Goal: Information Seeking & Learning: Learn about a topic

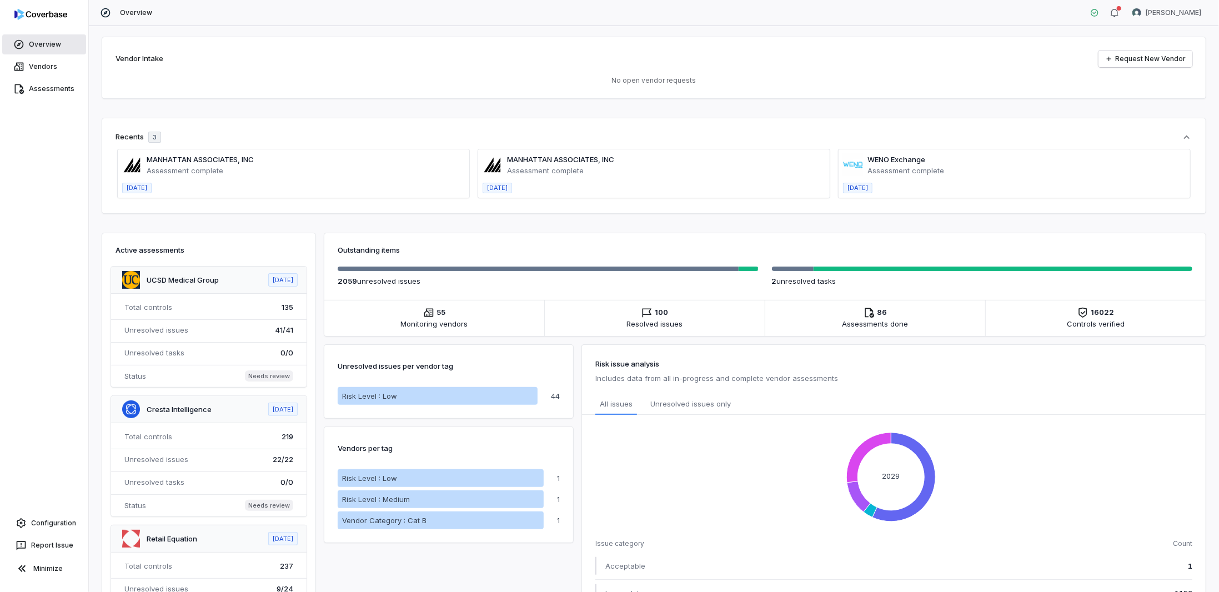
click at [38, 46] on link "Overview" at bounding box center [44, 44] width 84 height 20
click at [52, 64] on link "Vendors" at bounding box center [44, 67] width 84 height 20
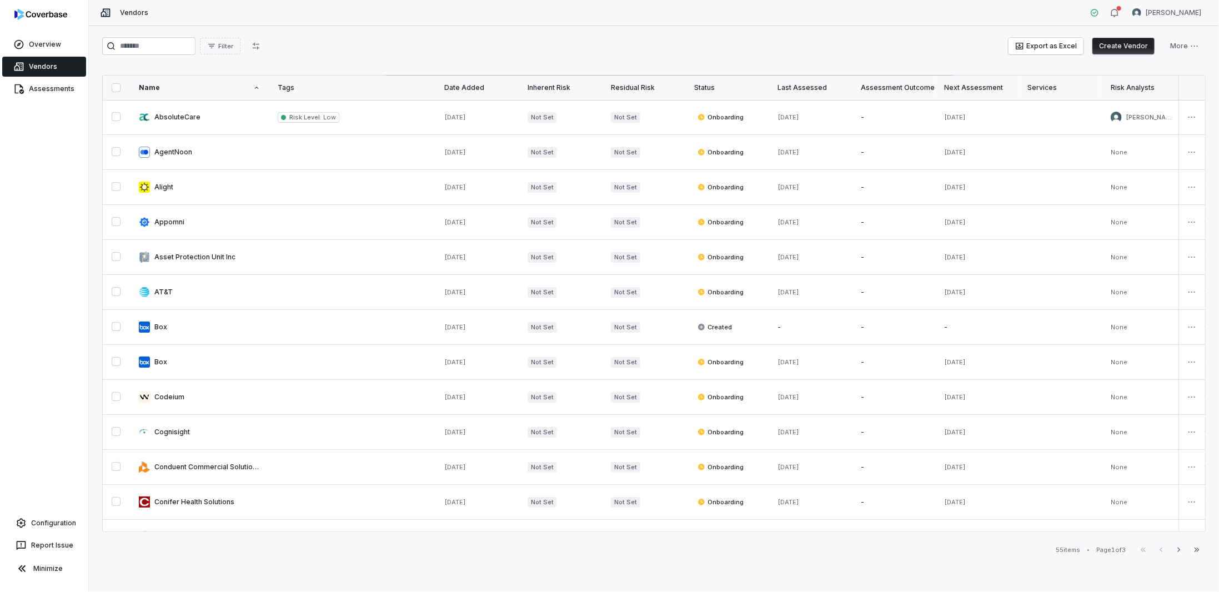
click at [784, 89] on div "Last Assessed" at bounding box center [810, 87] width 66 height 9
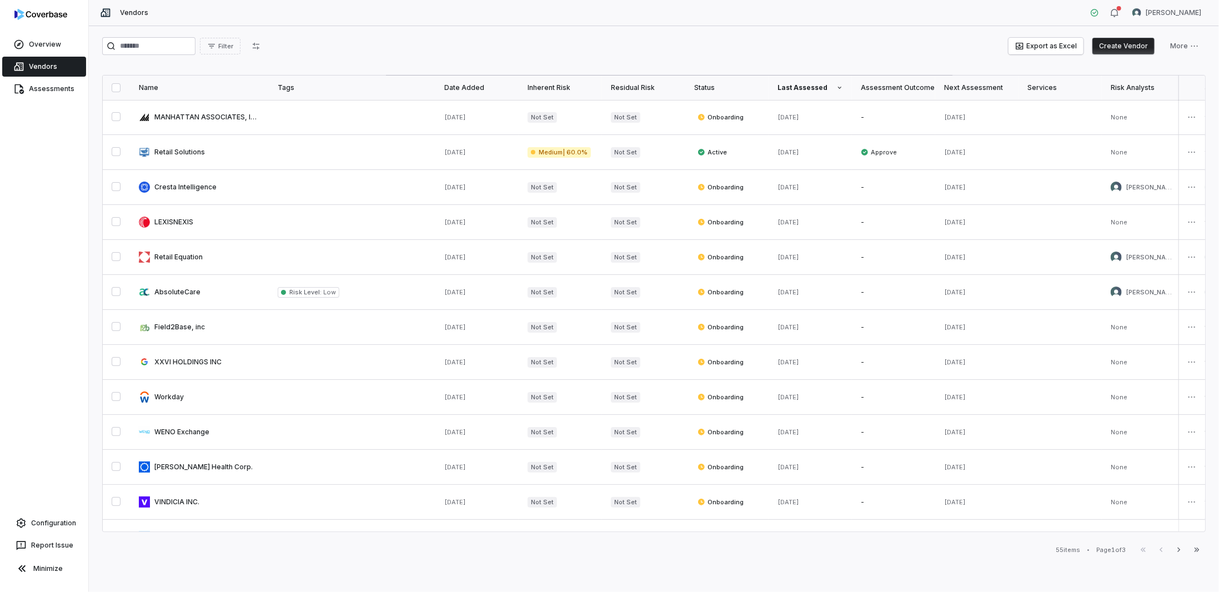
click at [32, 102] on div "Overview Vendors Assessments Configuration Report Issue Minimize" at bounding box center [44, 296] width 88 height 592
click at [38, 97] on link "Assessments" at bounding box center [44, 89] width 84 height 20
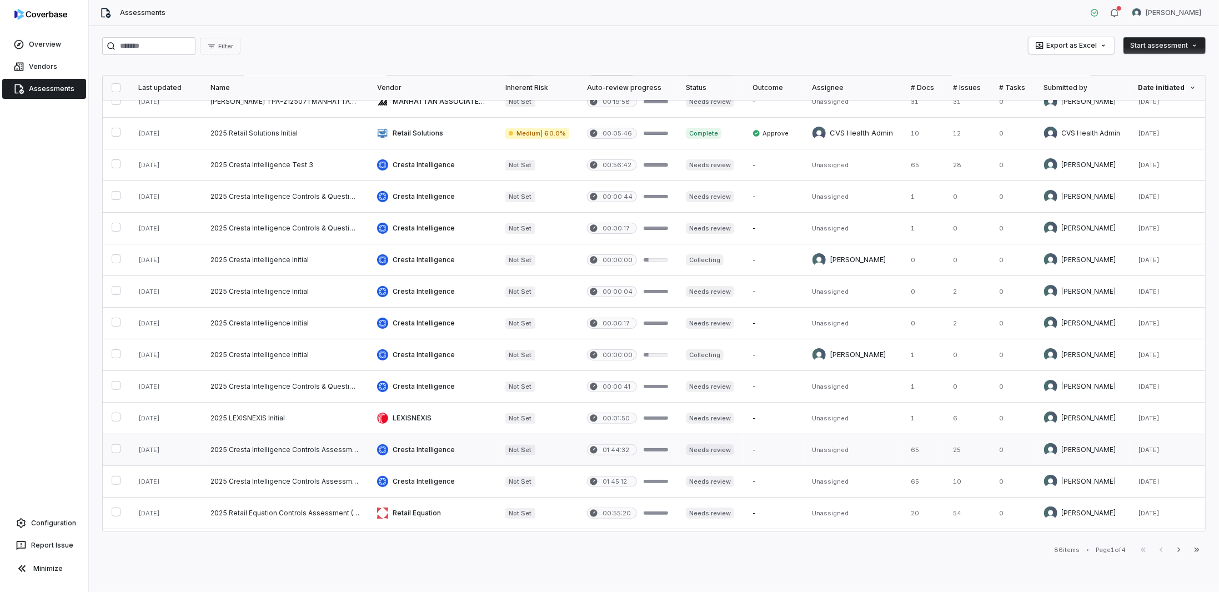
scroll to position [111, 0]
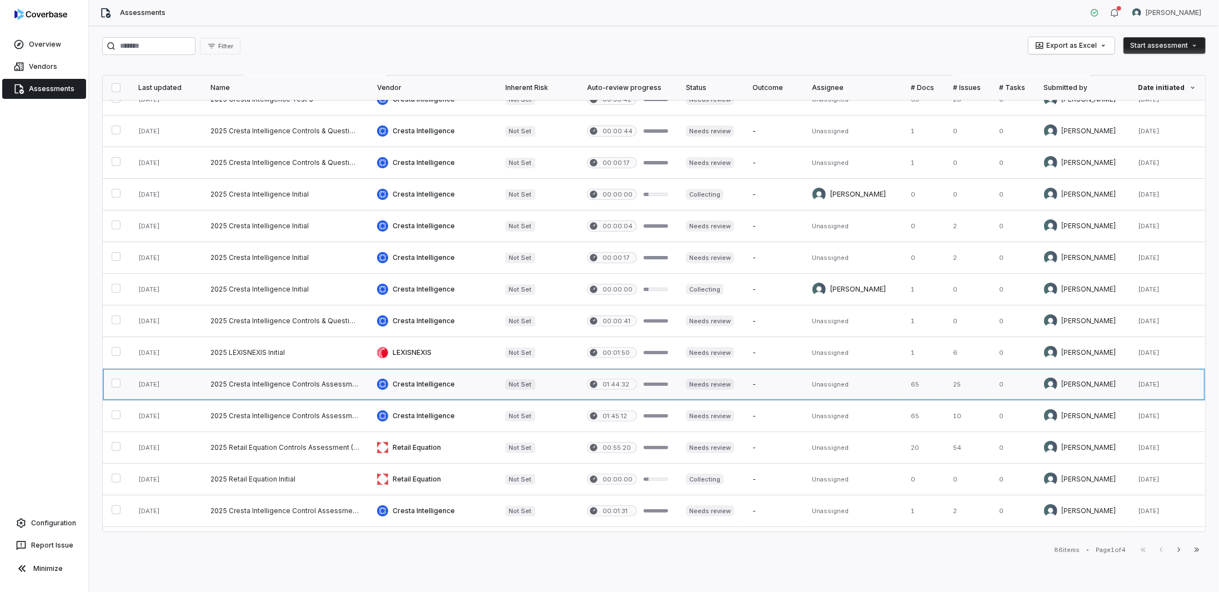
click at [463, 379] on link at bounding box center [432, 384] width 128 height 31
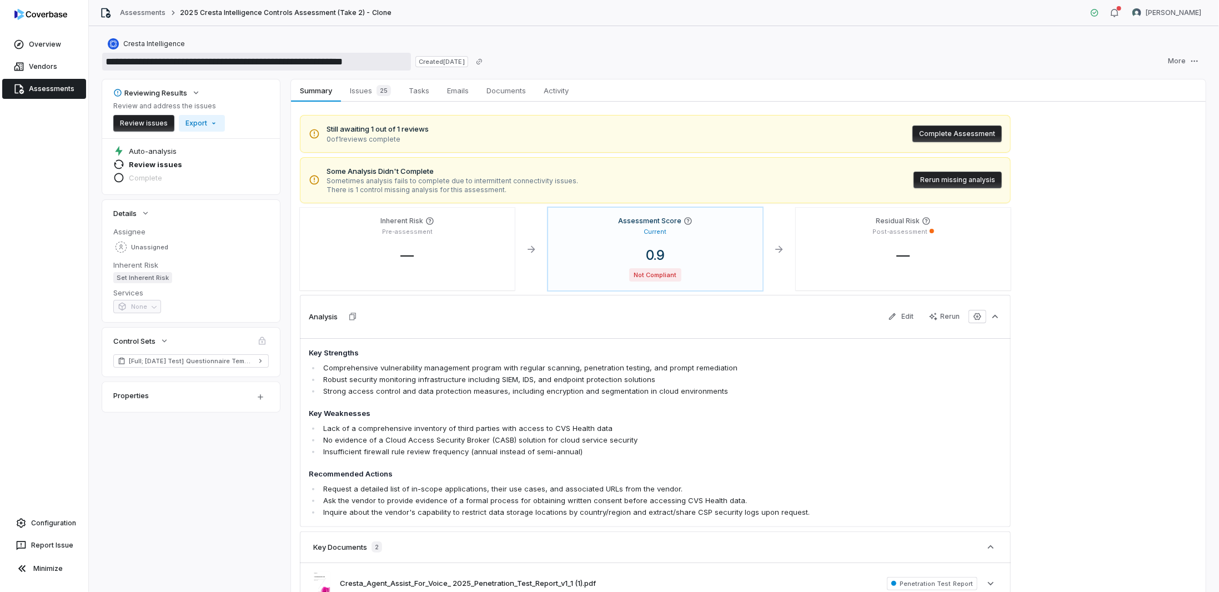
drag, startPoint x: 122, startPoint y: 58, endPoint x: 384, endPoint y: 62, distance: 262.1
click at [384, 62] on input "**********" at bounding box center [256, 62] width 309 height 18
click at [357, 90] on span "Issues 25" at bounding box center [370, 91] width 50 height 16
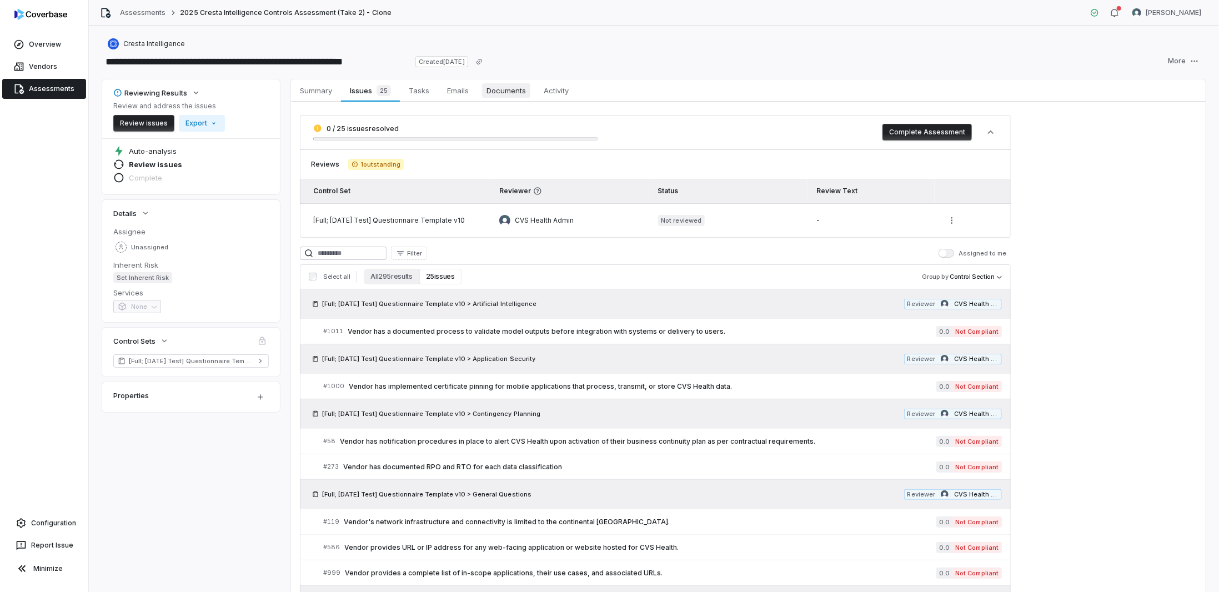
click at [505, 89] on span "Documents" at bounding box center [506, 90] width 48 height 14
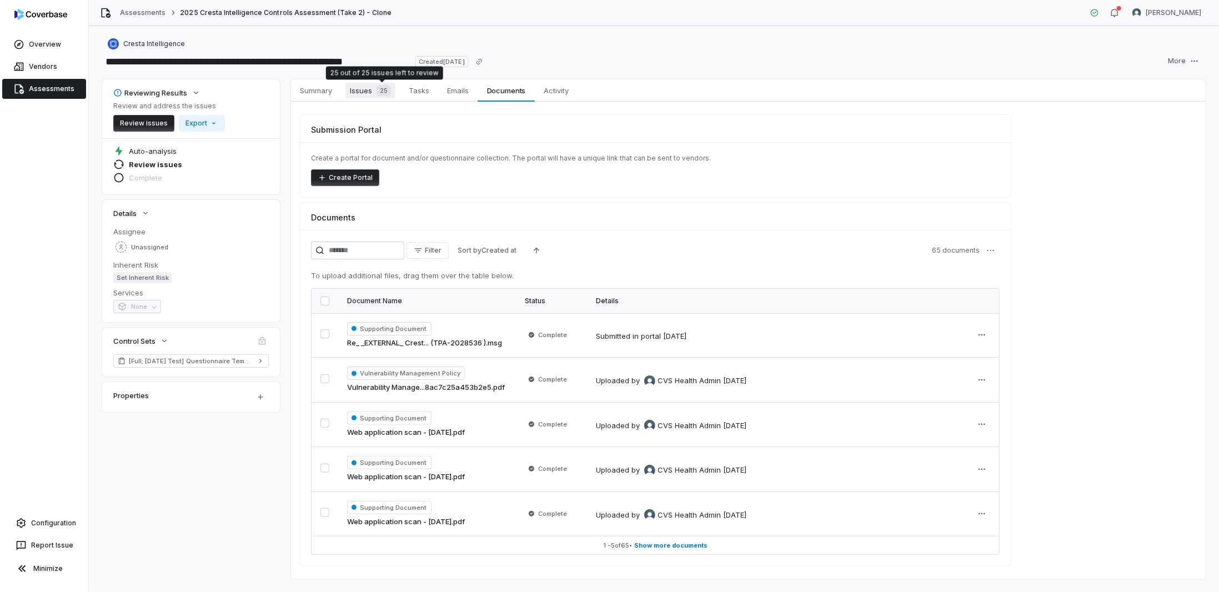
click at [379, 92] on span "25" at bounding box center [383, 90] width 14 height 11
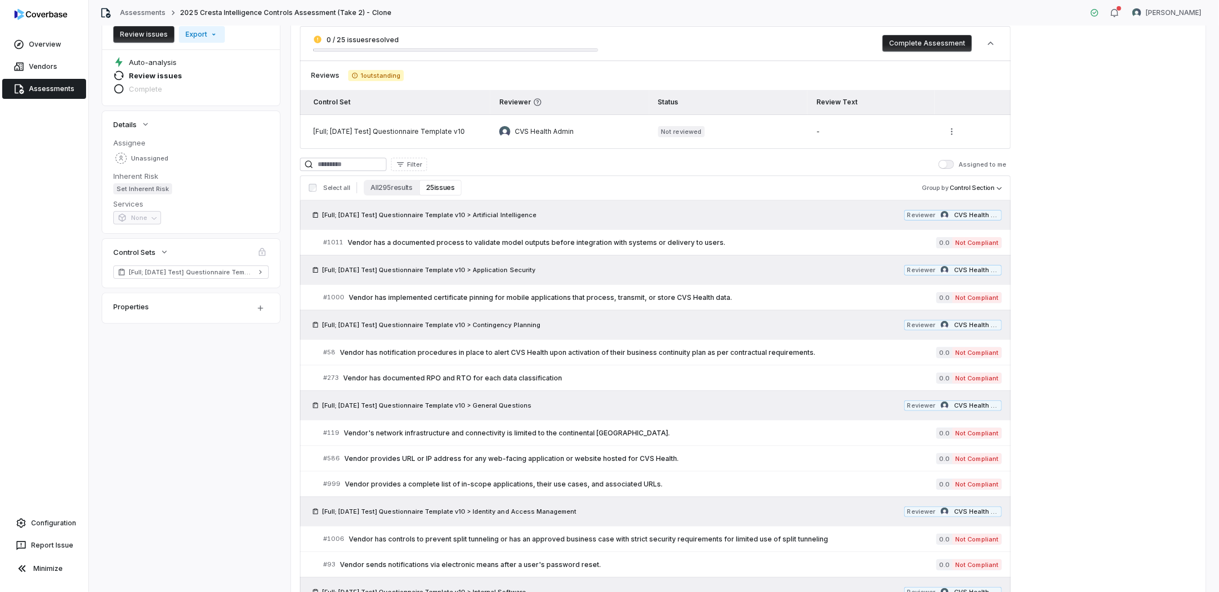
scroll to position [56, 0]
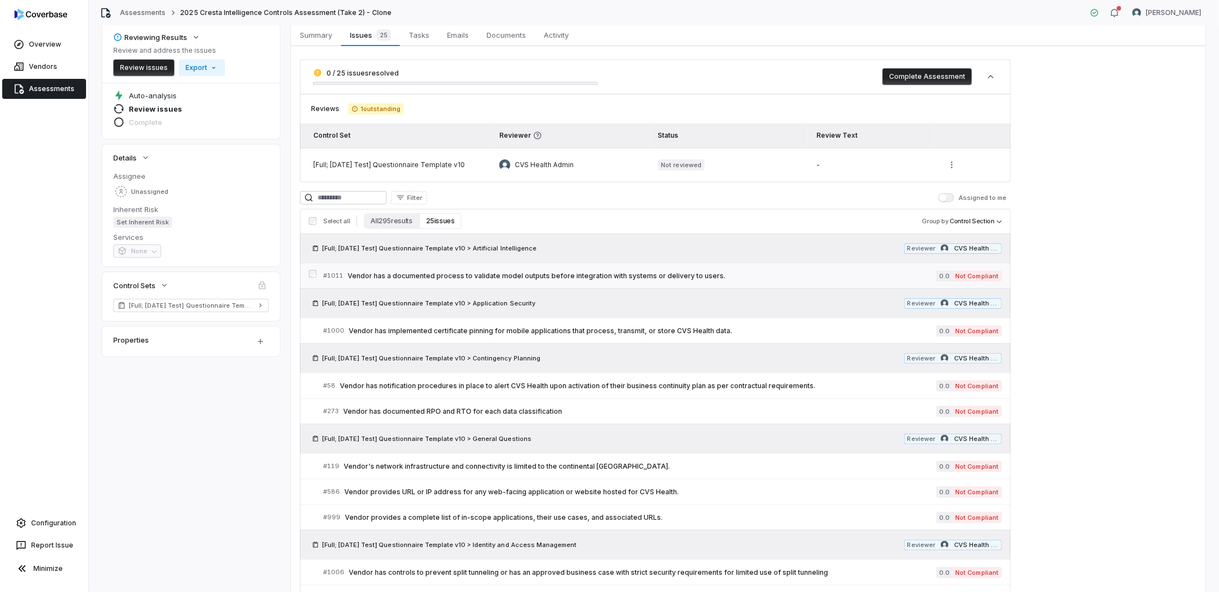
click at [374, 275] on span "Vendor has a documented process to validate model outputs before integration wi…" at bounding box center [642, 275] width 589 height 9
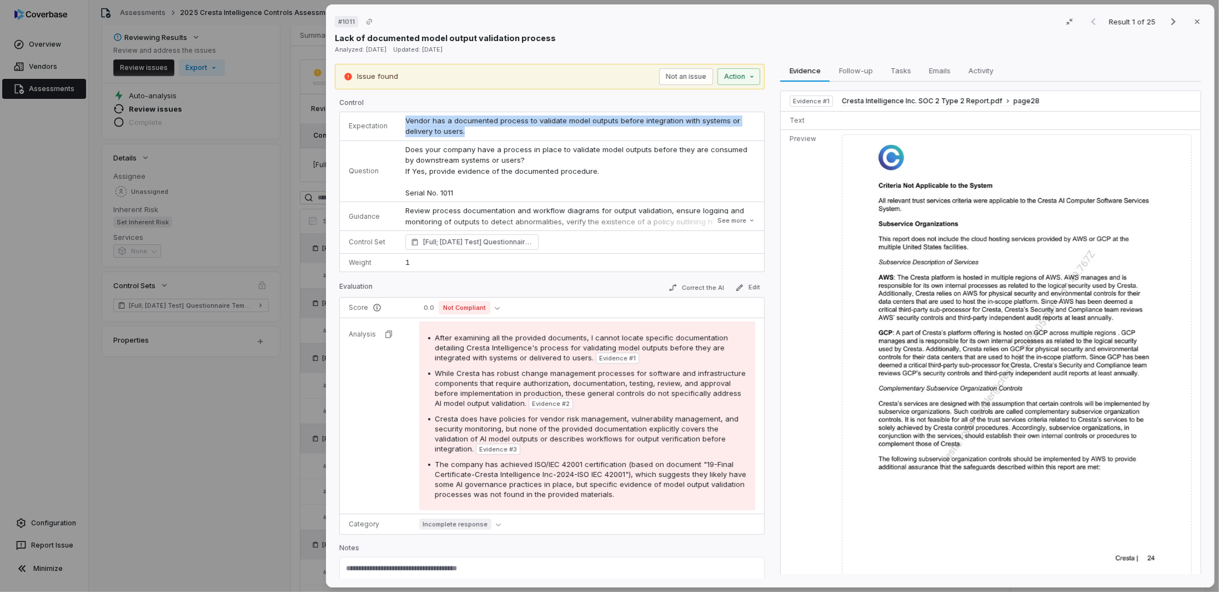
drag, startPoint x: 469, startPoint y: 130, endPoint x: 402, endPoint y: 118, distance: 68.3
click at [402, 118] on td "Vendor has a documented process to validate model outputs before integration wi…" at bounding box center [580, 126] width 368 height 29
click at [162, 398] on div "# 1011 Result 1 of 25 Close Lack of documented model output validation process …" at bounding box center [609, 296] width 1219 height 592
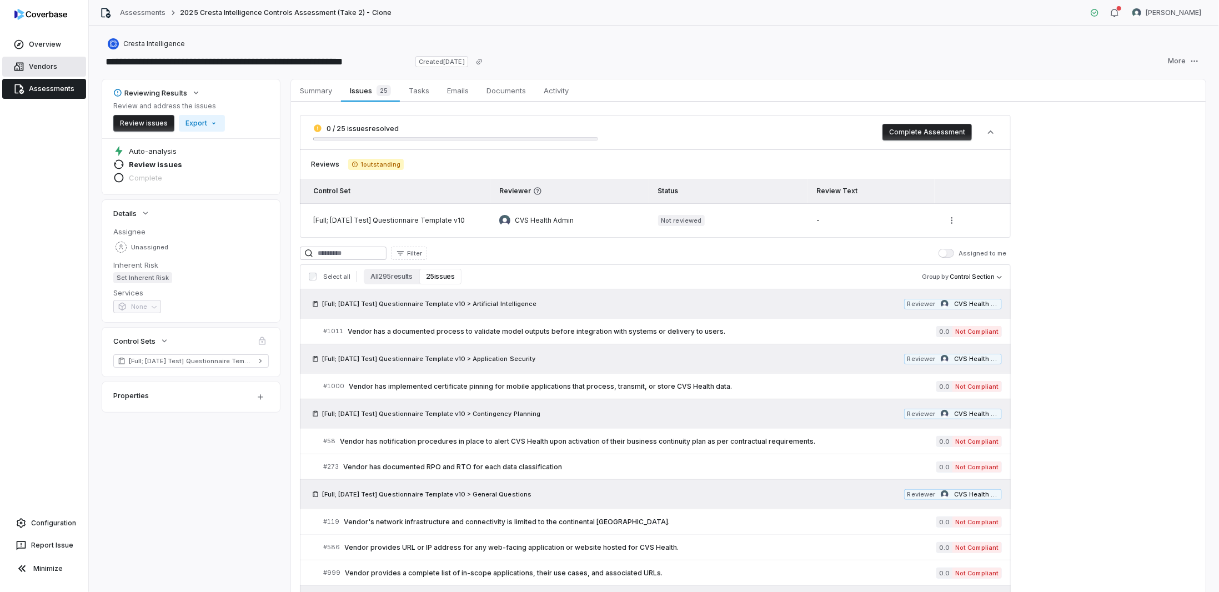
click at [41, 67] on link "Vendors" at bounding box center [44, 67] width 84 height 20
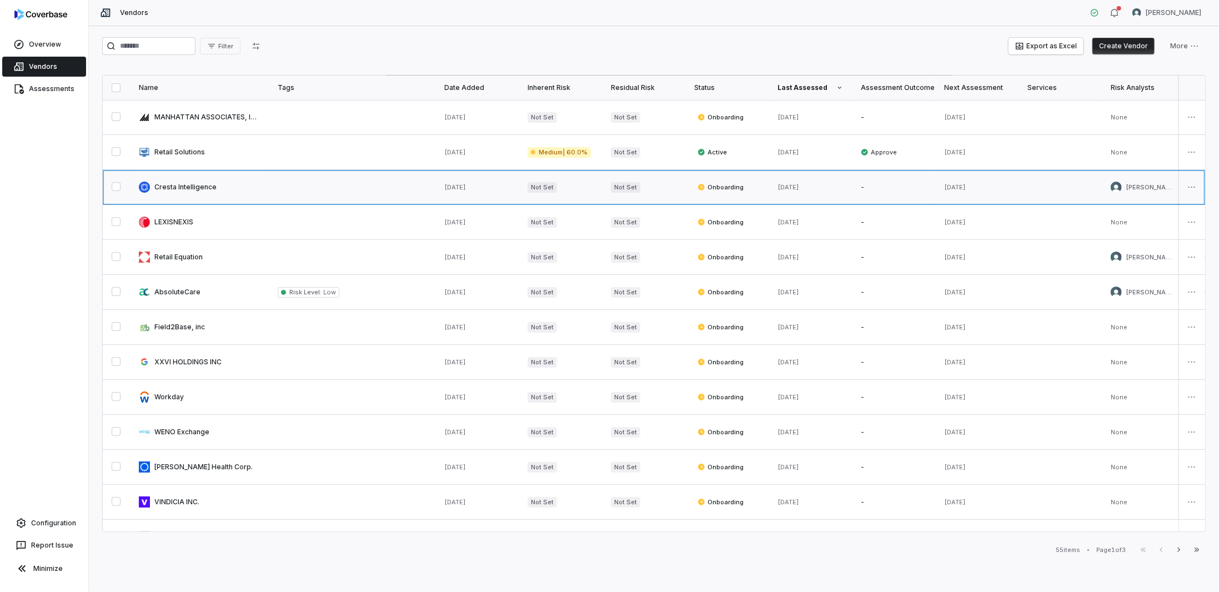
click at [179, 184] on link at bounding box center [199, 187] width 139 height 34
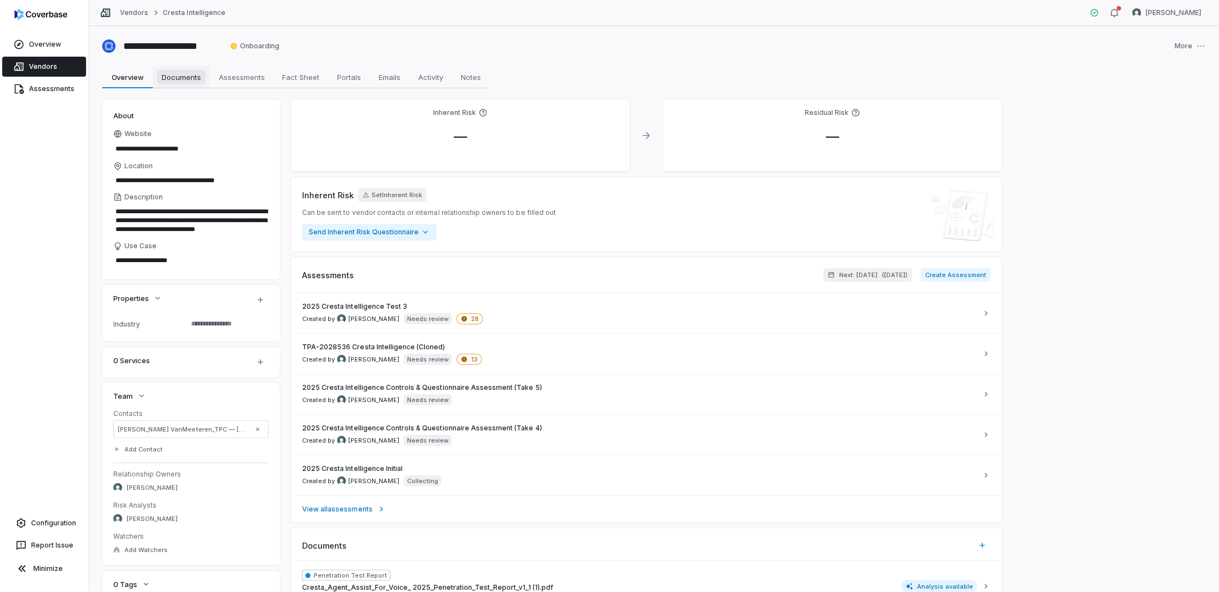
click at [199, 77] on span "Documents" at bounding box center [181, 77] width 48 height 14
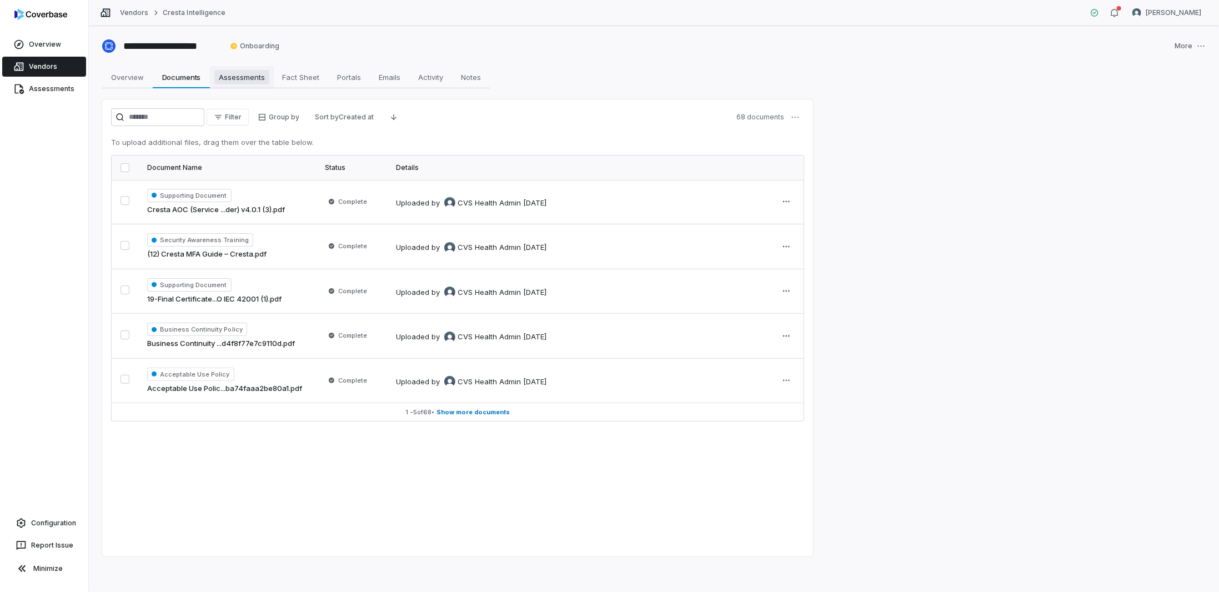
click at [258, 75] on span "Assessments" at bounding box center [241, 77] width 55 height 14
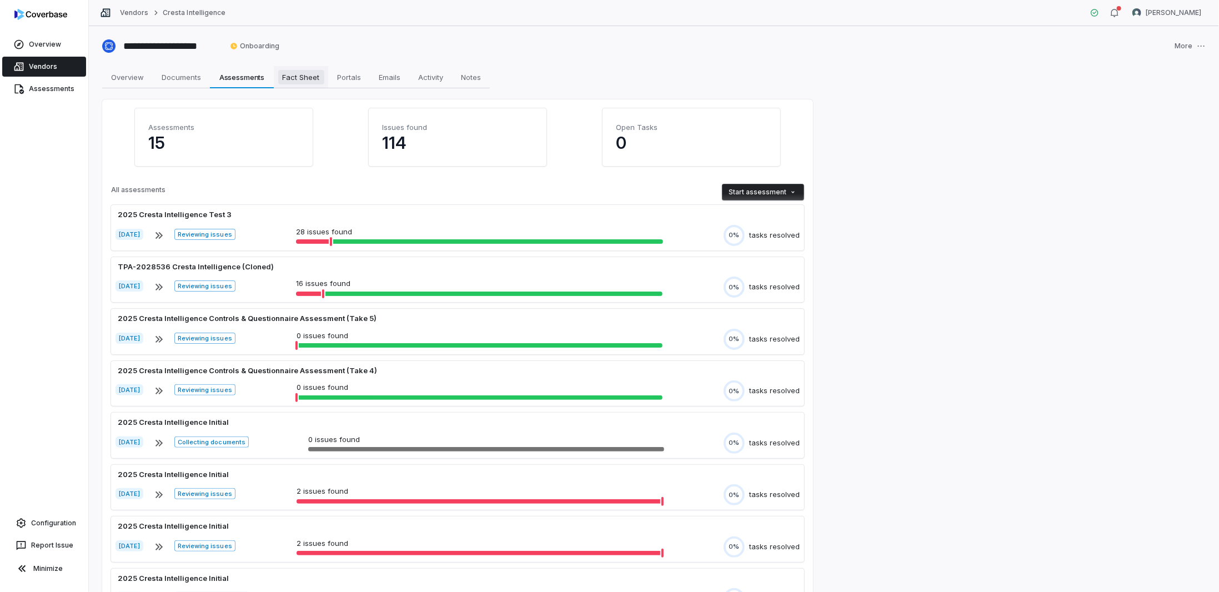
click at [311, 73] on span "Fact Sheet" at bounding box center [301, 77] width 46 height 14
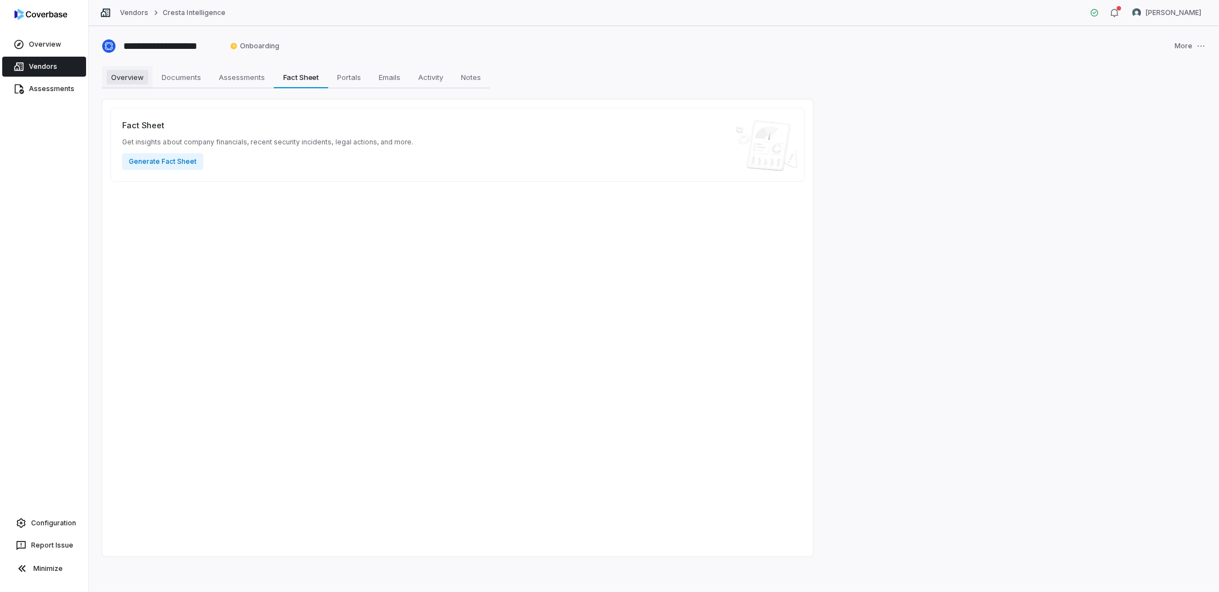
click at [132, 80] on span "Overview" at bounding box center [128, 77] width 42 height 14
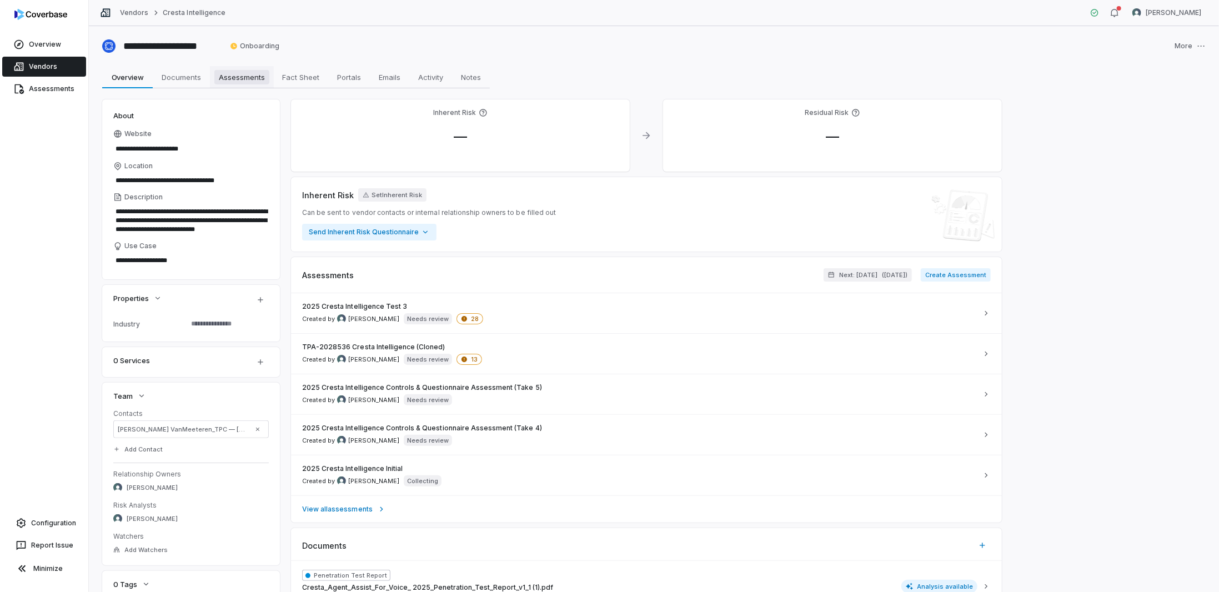
click at [232, 73] on span "Assessments" at bounding box center [241, 77] width 55 height 14
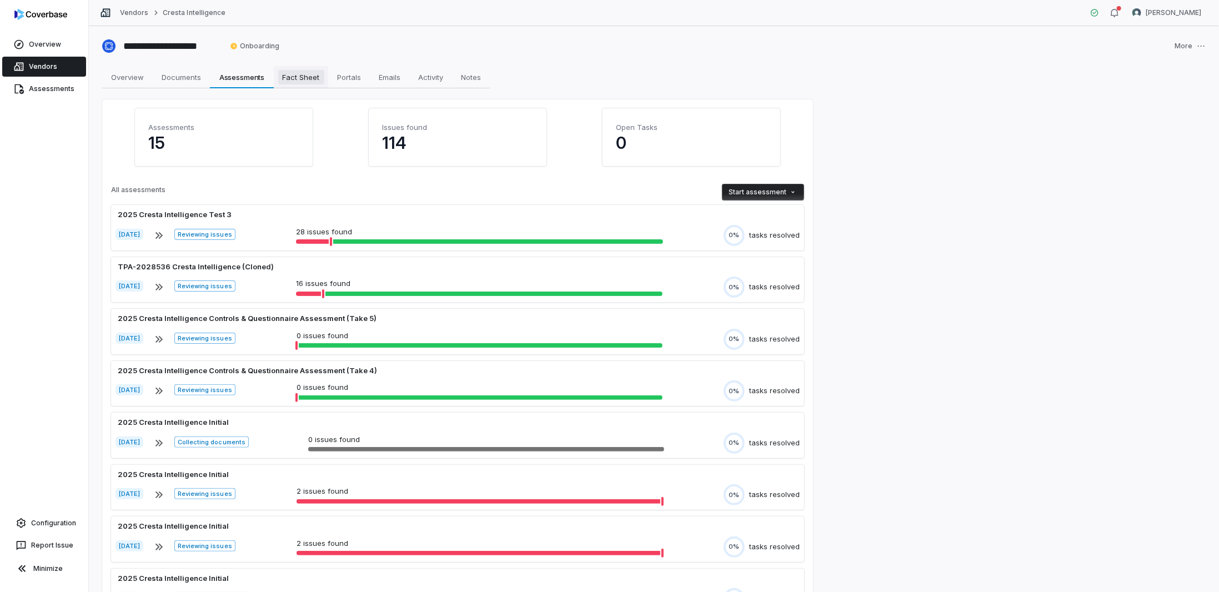
click at [297, 73] on span "Fact Sheet" at bounding box center [301, 77] width 46 height 14
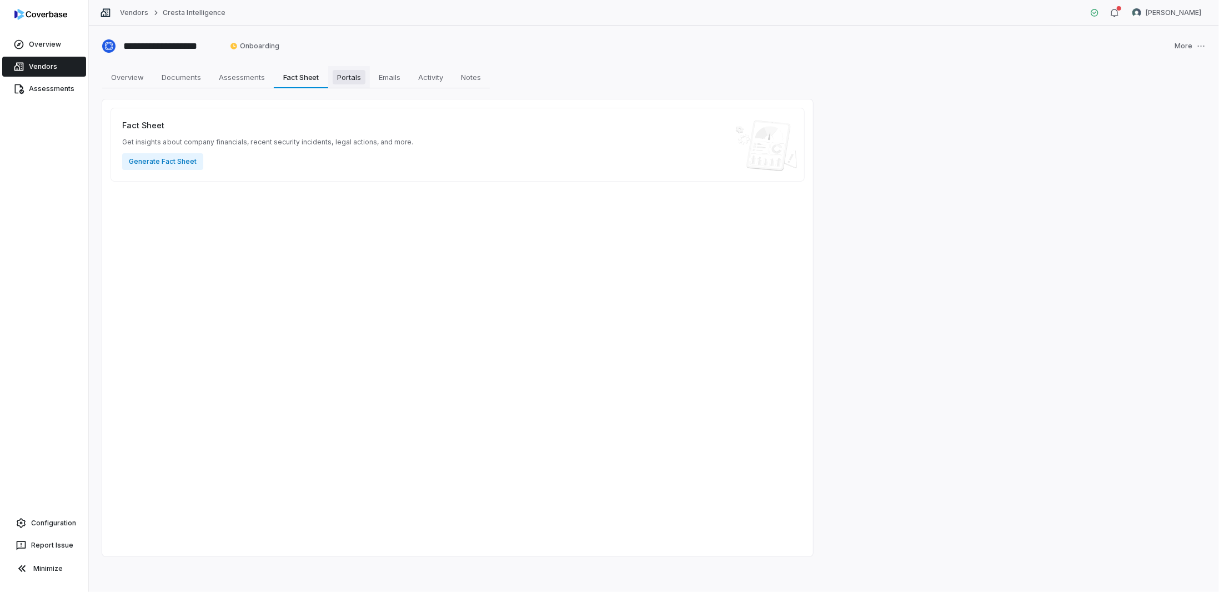
click at [361, 78] on span "Portals" at bounding box center [349, 77] width 33 height 14
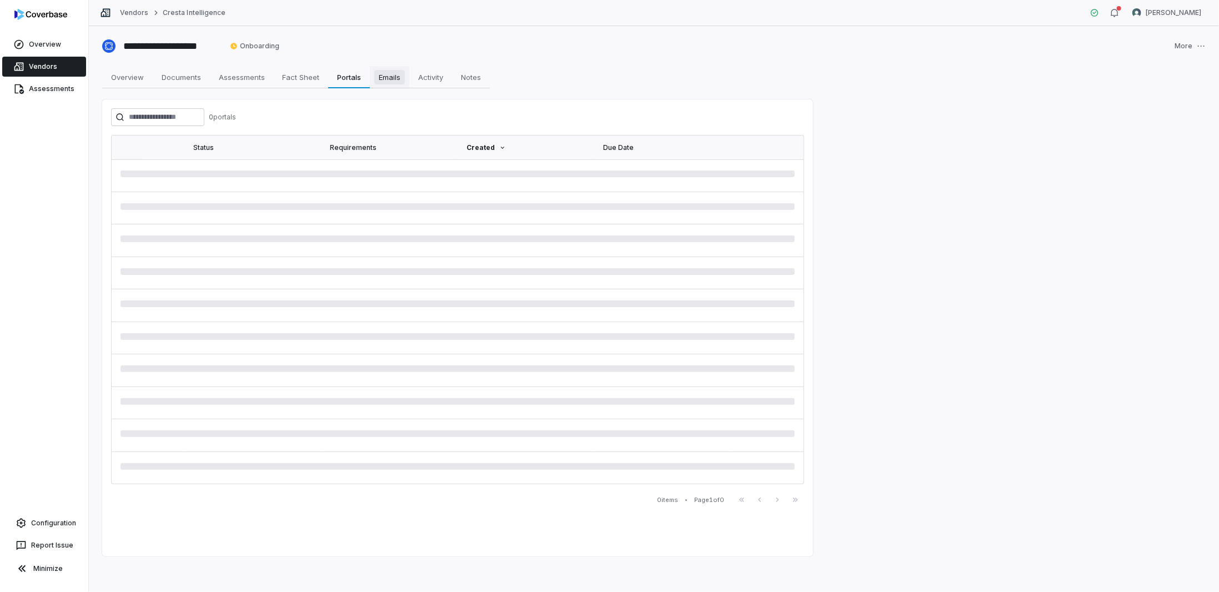
click at [399, 77] on span "Emails" at bounding box center [389, 77] width 31 height 14
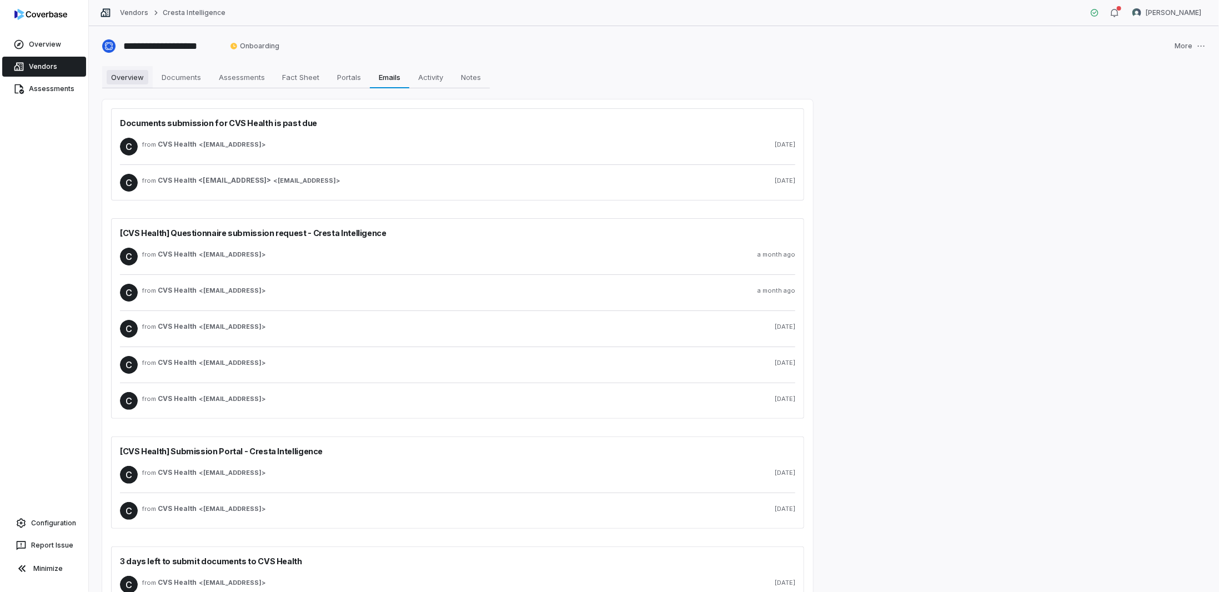
click at [115, 72] on span "Overview" at bounding box center [128, 77] width 42 height 14
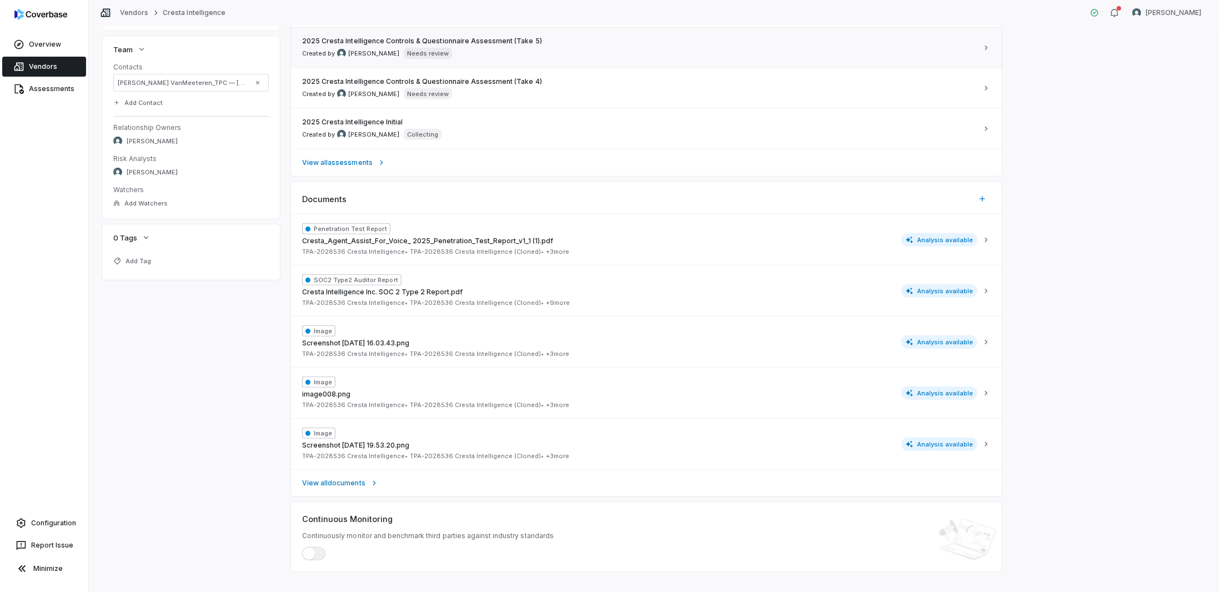
scroll to position [358, 0]
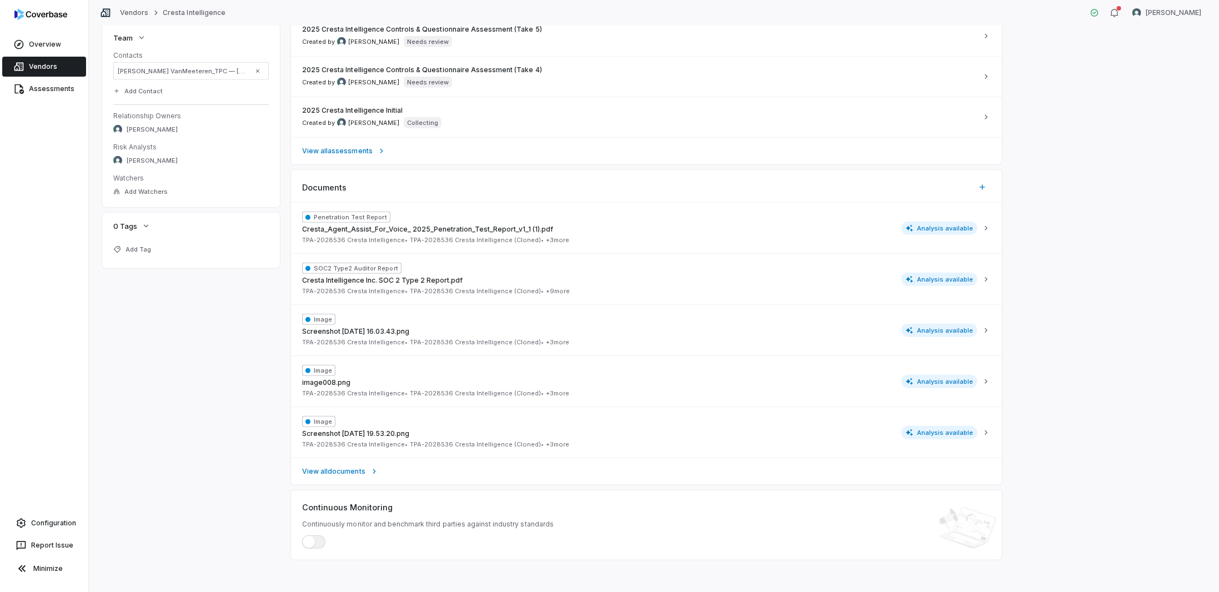
type textarea "*"
